Goal: Task Accomplishment & Management: Manage account settings

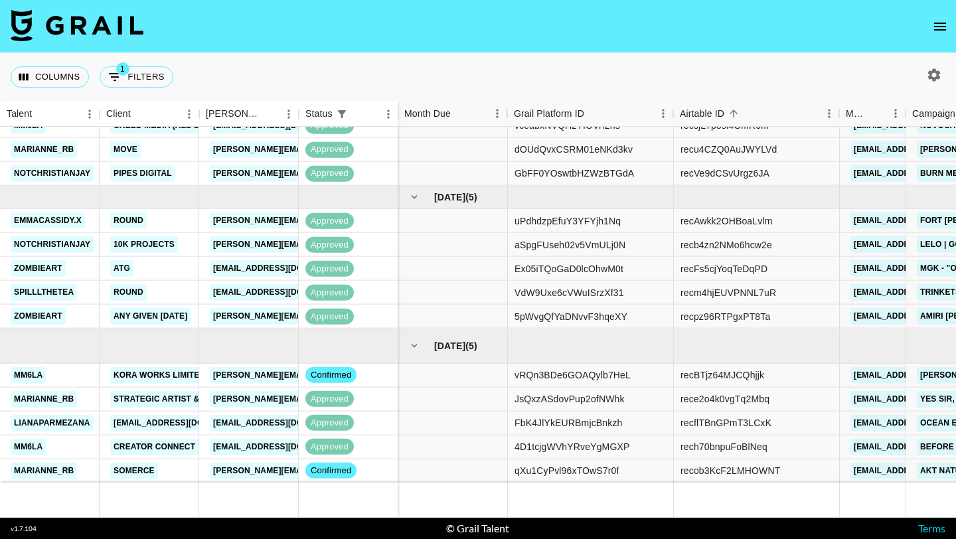
scroll to position [490, 1]
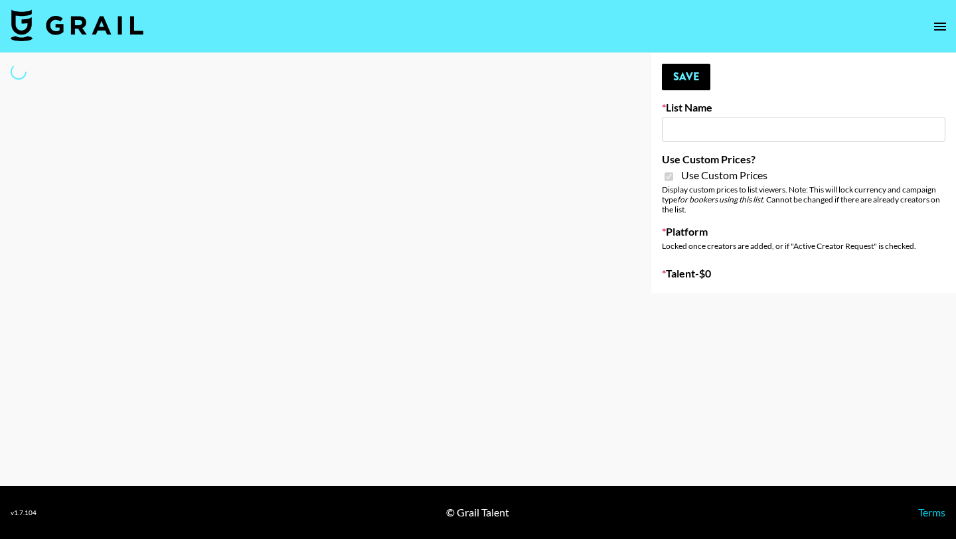
type input "Amaxy Beauty"
checkbox input "true"
select select "Brand"
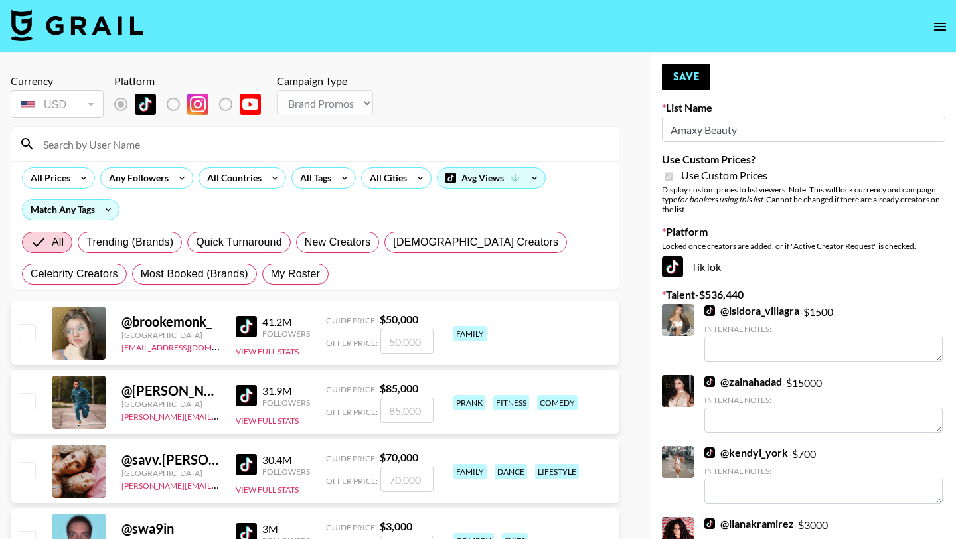
click at [225, 151] on input at bounding box center [323, 144] width 576 height 21
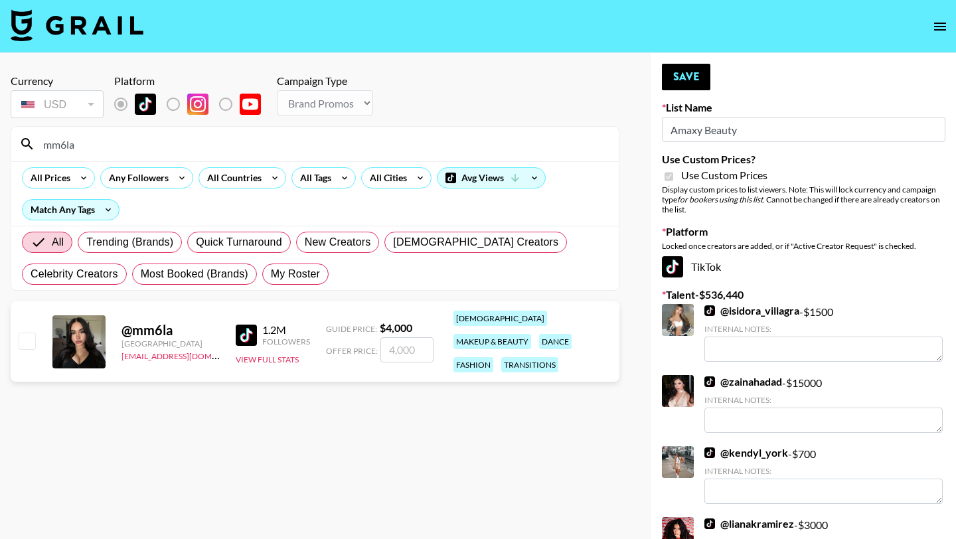
type input "mm6la"
click at [32, 336] on input "checkbox" at bounding box center [27, 341] width 16 height 16
checkbox input "true"
type input "4000"
click at [394, 345] on input "4000" at bounding box center [407, 349] width 53 height 25
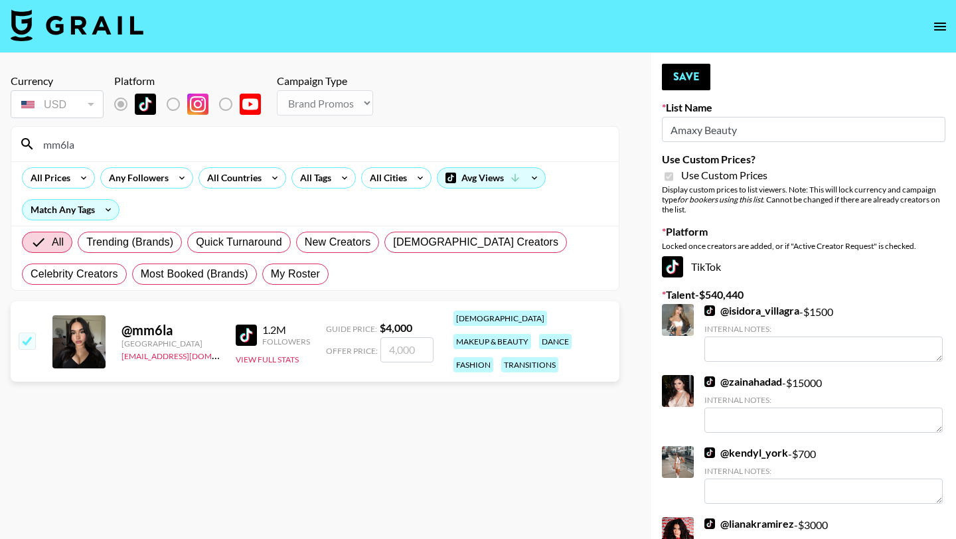
type input "2"
checkbox input "true"
type input "2000"
click at [707, 80] on button "Save" at bounding box center [686, 77] width 48 height 27
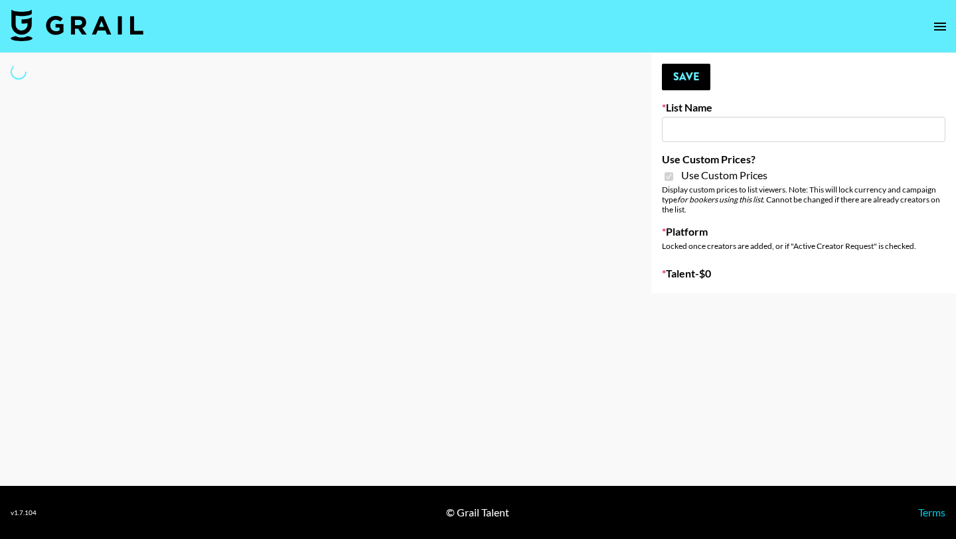
type input "PolyBuzz Campaign"
checkbox input "true"
select select "Brand"
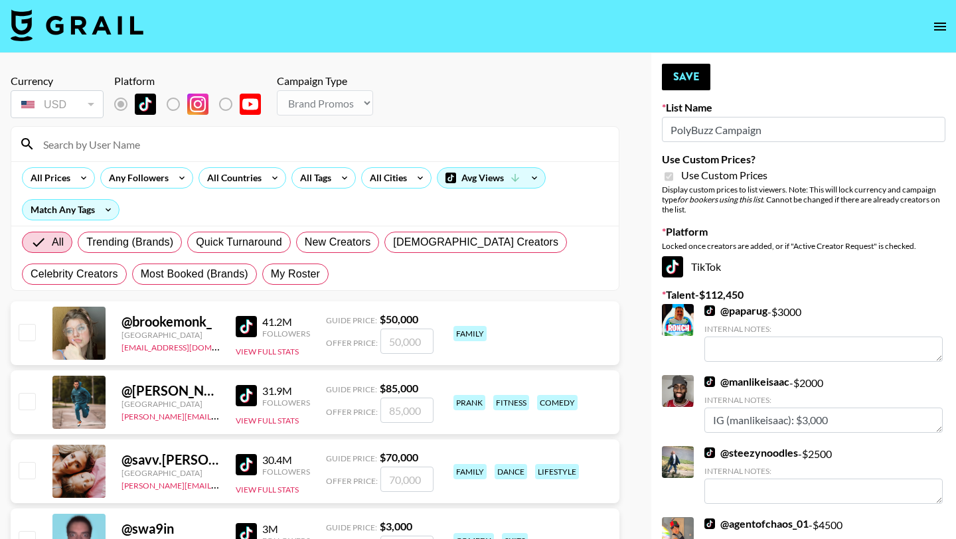
click at [194, 156] on div at bounding box center [315, 144] width 608 height 35
click at [178, 147] on input at bounding box center [323, 144] width 576 height 21
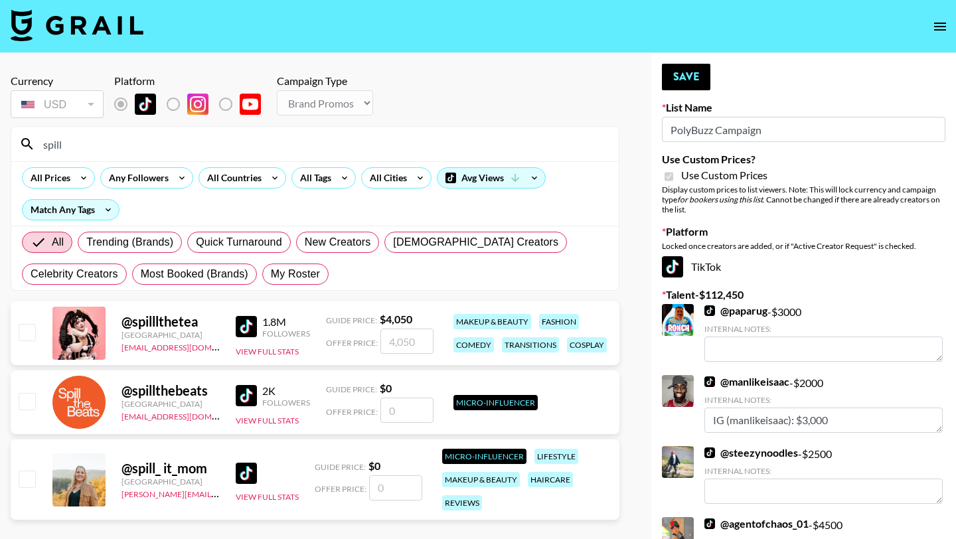
type input "spill"
click at [30, 323] on div at bounding box center [26, 333] width 21 height 23
click at [27, 337] on input "checkbox" at bounding box center [27, 332] width 16 height 16
checkbox input "true"
click at [416, 343] on input "4050" at bounding box center [407, 341] width 53 height 25
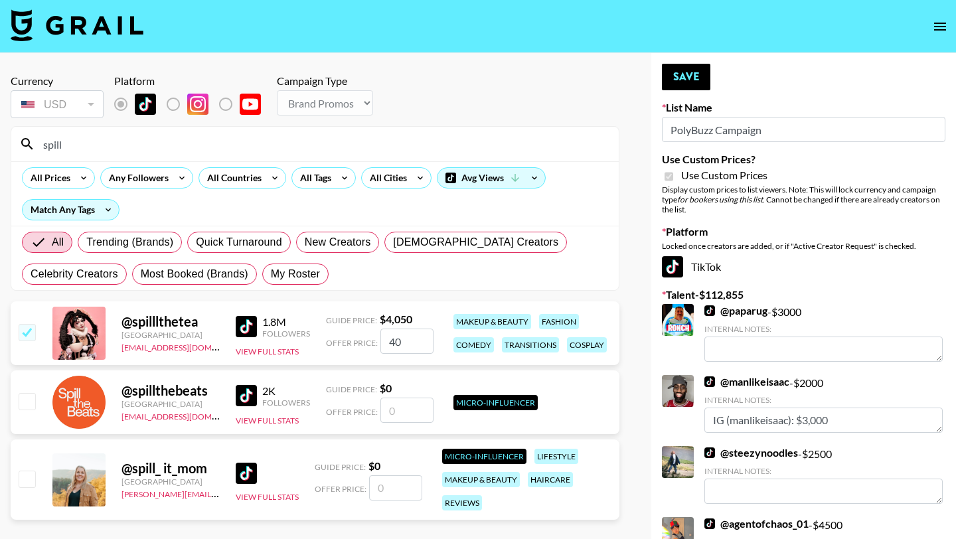
type input "4"
checkbox input "false"
type input "30"
checkbox input "true"
type input "3000"
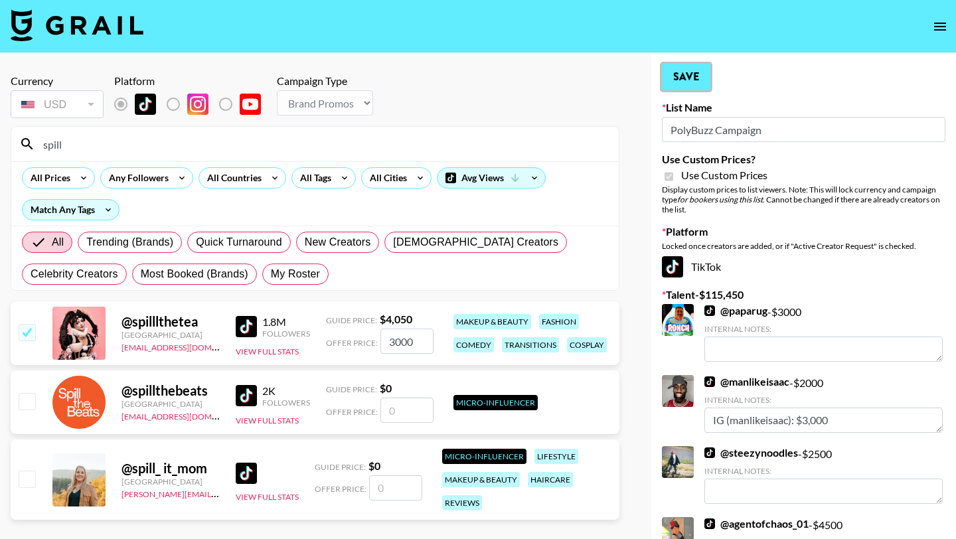
click at [682, 80] on button "Save" at bounding box center [686, 77] width 48 height 27
